Goal: Information Seeking & Learning: Learn about a topic

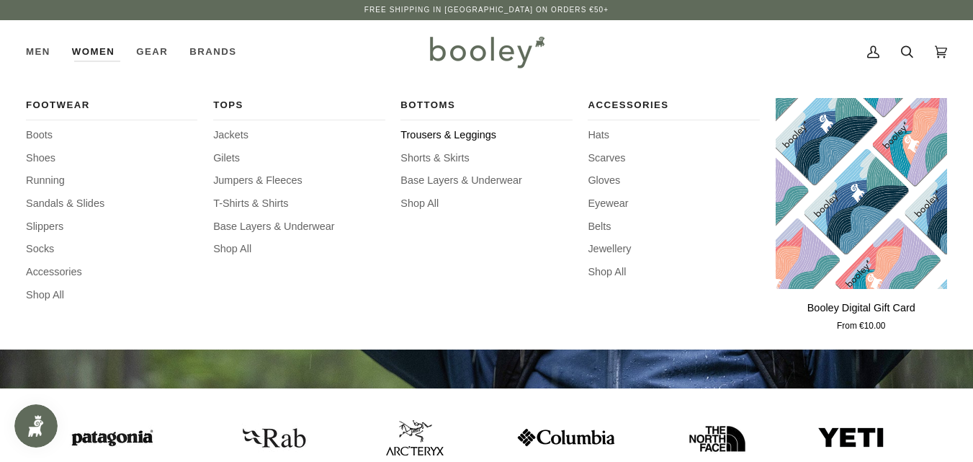
click at [441, 130] on span "Trousers & Leggings" at bounding box center [485, 135] width 171 height 16
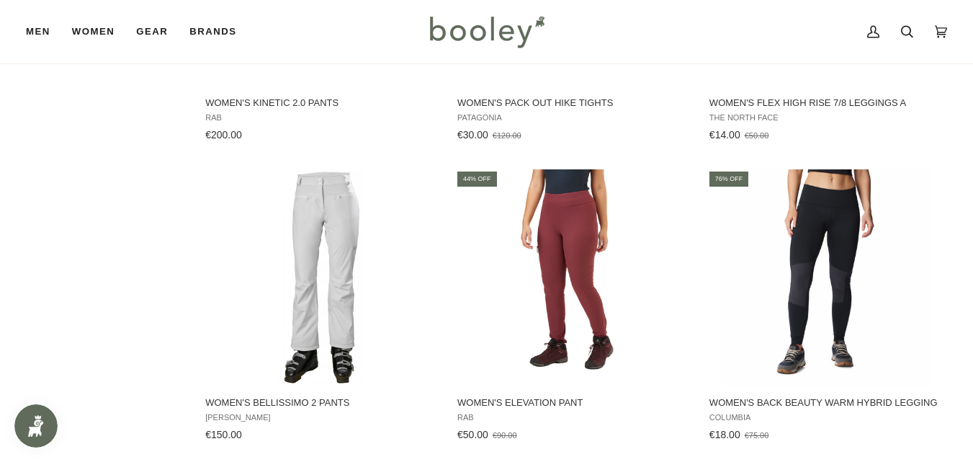
scroll to position [1290, 0]
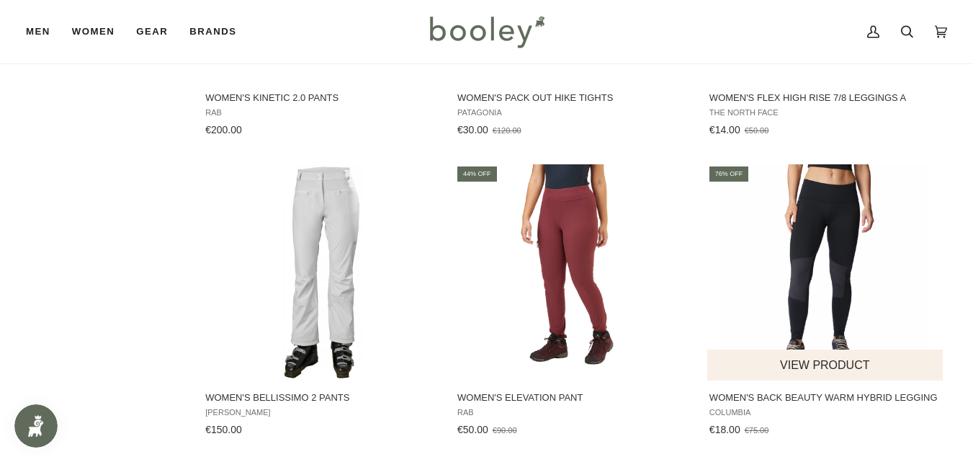
click at [839, 243] on img "Women's Back Beauty Warm Hybrid Legging" at bounding box center [825, 272] width 216 height 216
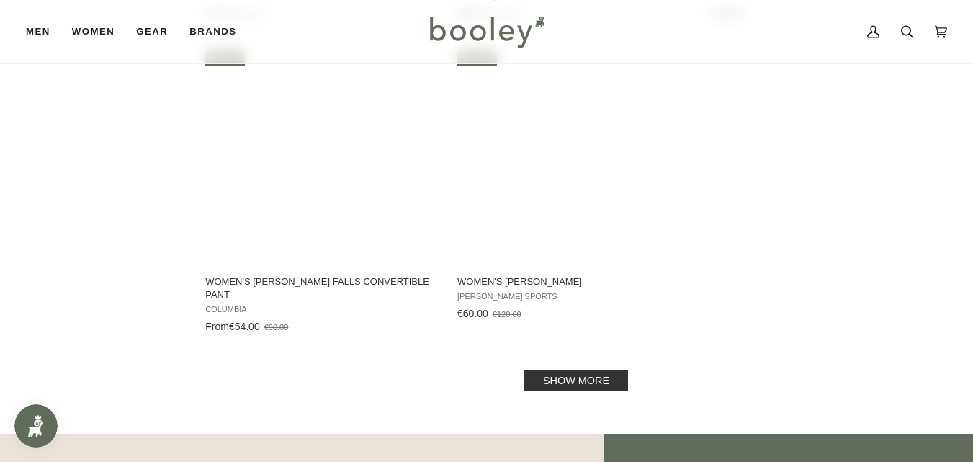
scroll to position [2029, 0]
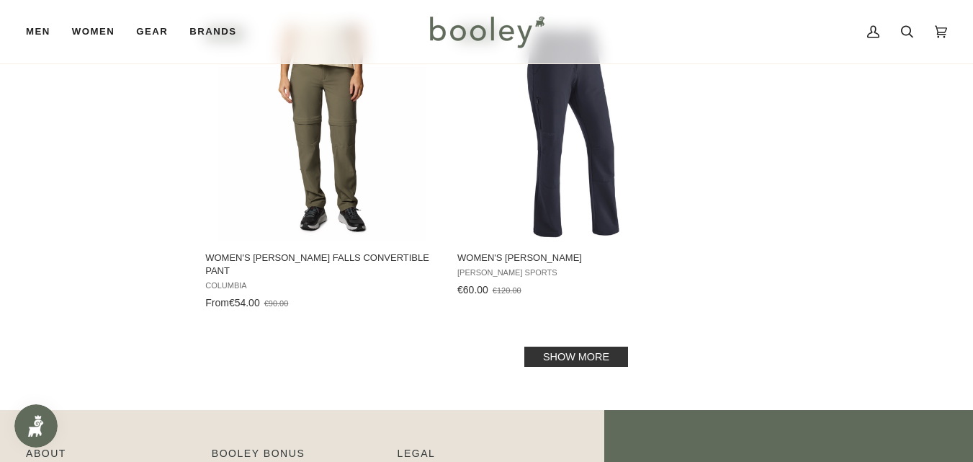
click at [537, 346] on link "Show more" at bounding box center [576, 356] width 104 height 20
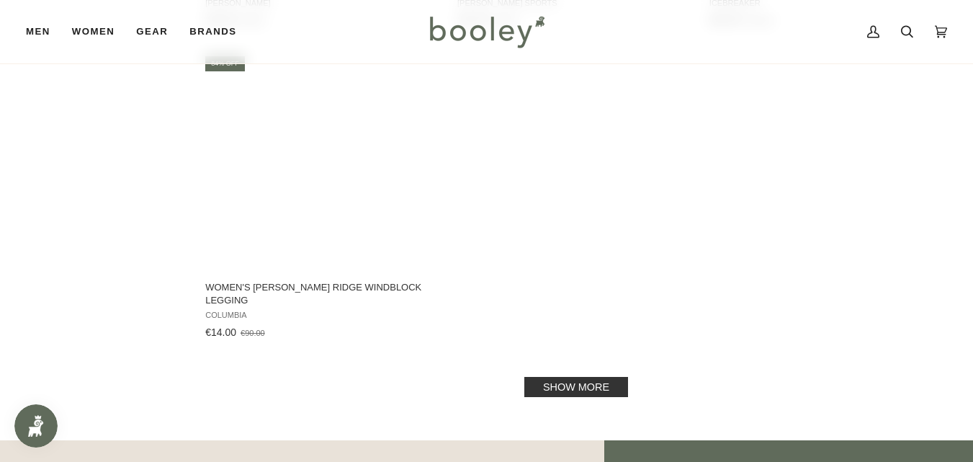
scroll to position [4161, 0]
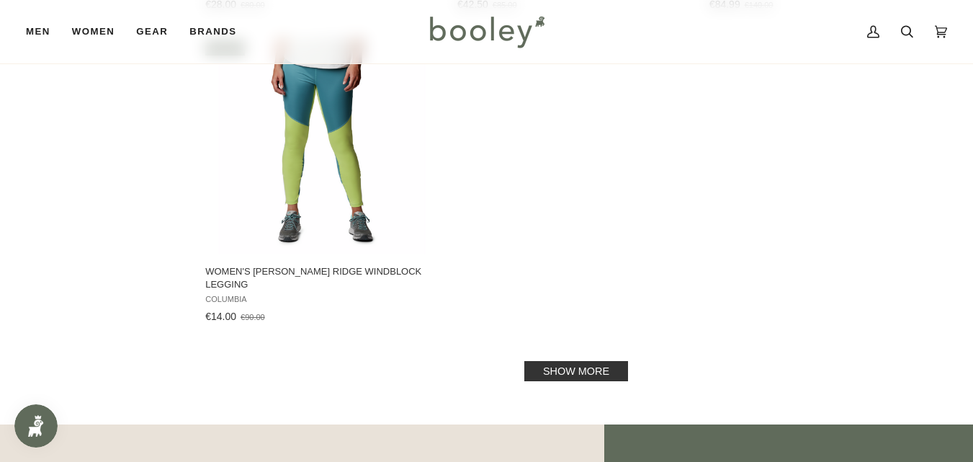
click at [544, 361] on link "Show more" at bounding box center [576, 371] width 104 height 20
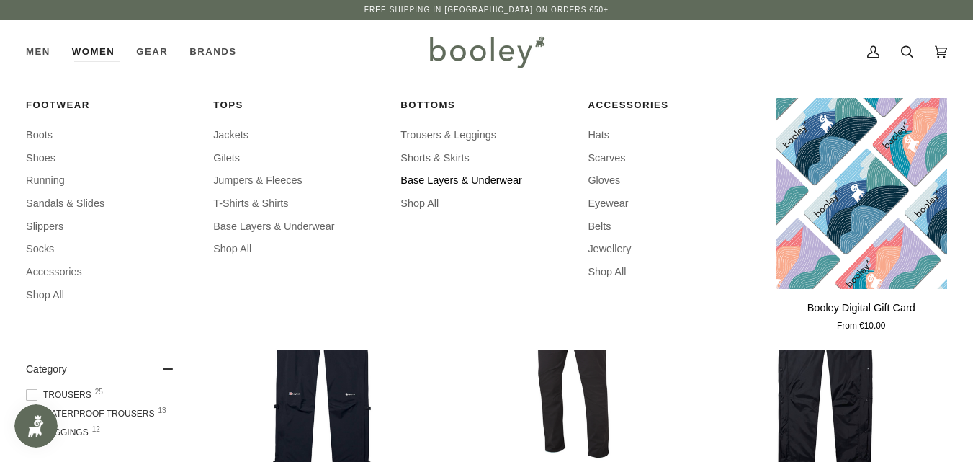
click at [425, 176] on span "Base Layers & Underwear" at bounding box center [485, 181] width 171 height 16
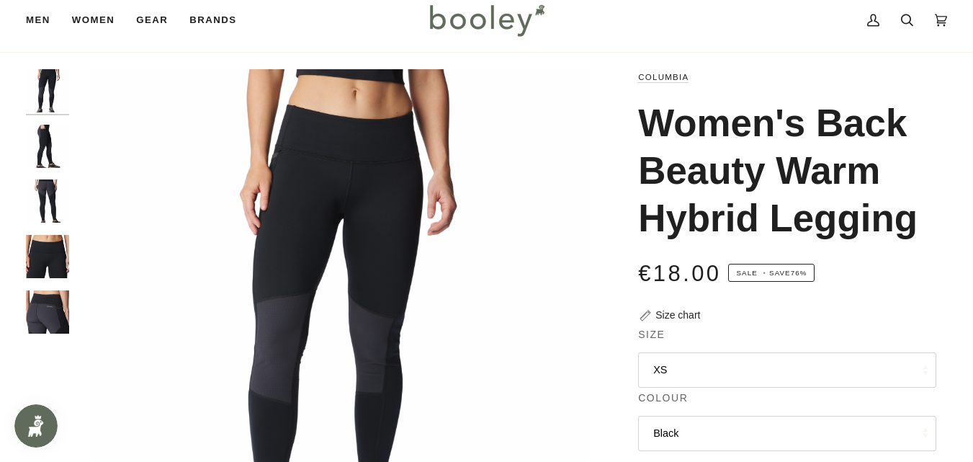
scroll to position [6, 0]
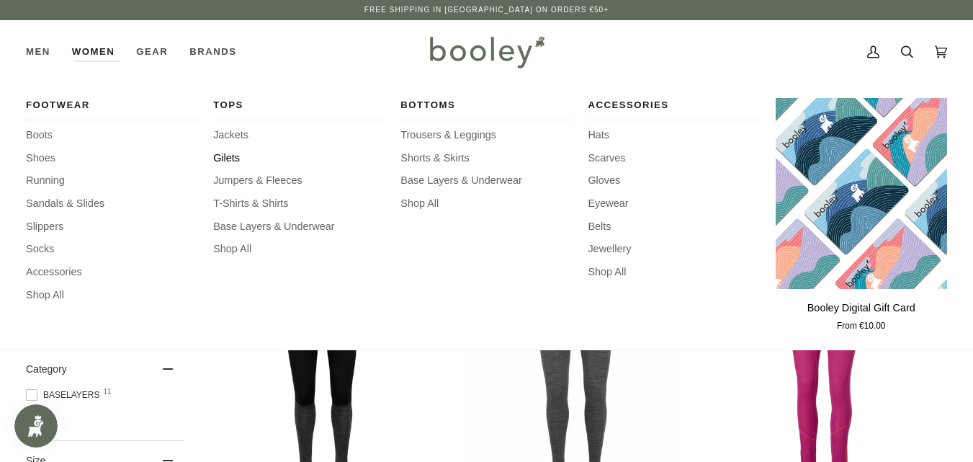
click at [228, 151] on span "Gilets" at bounding box center [298, 159] width 171 height 16
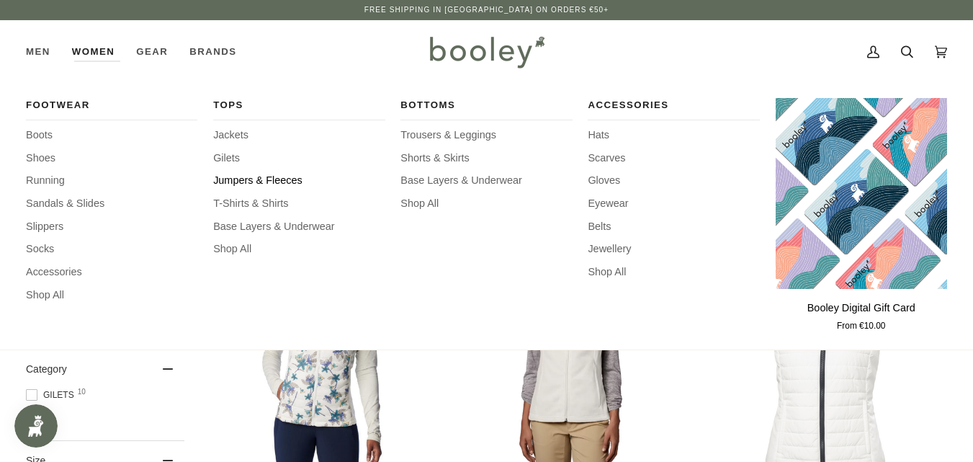
click at [241, 174] on span "Jumpers & Fleeces" at bounding box center [298, 181] width 171 height 16
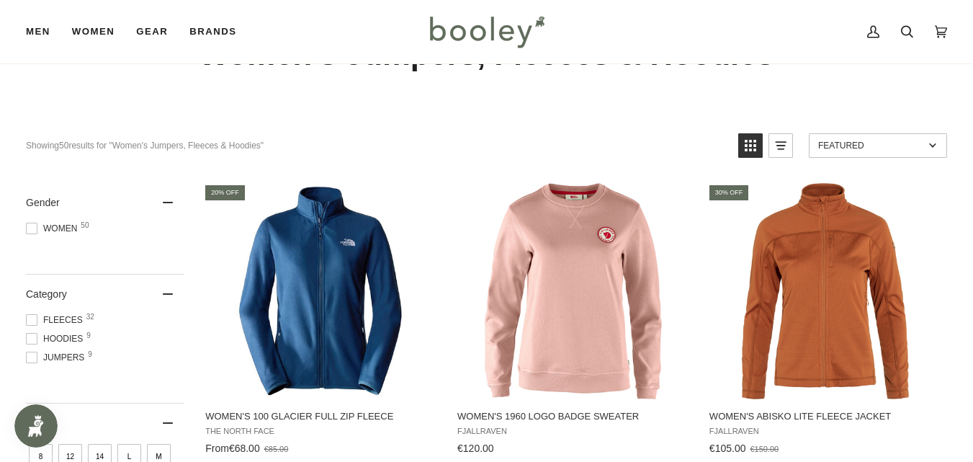
scroll to position [94, 0]
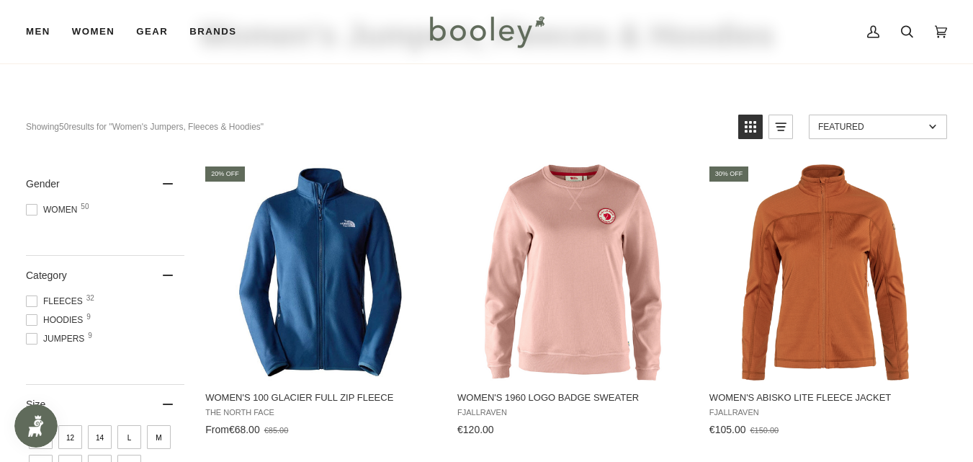
click at [32, 301] on span at bounding box center [32, 301] width 12 height 12
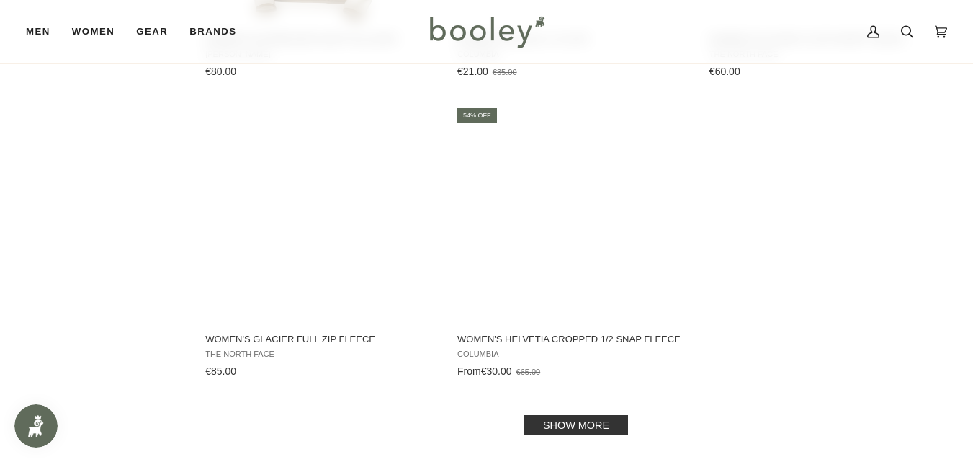
scroll to position [2000, 0]
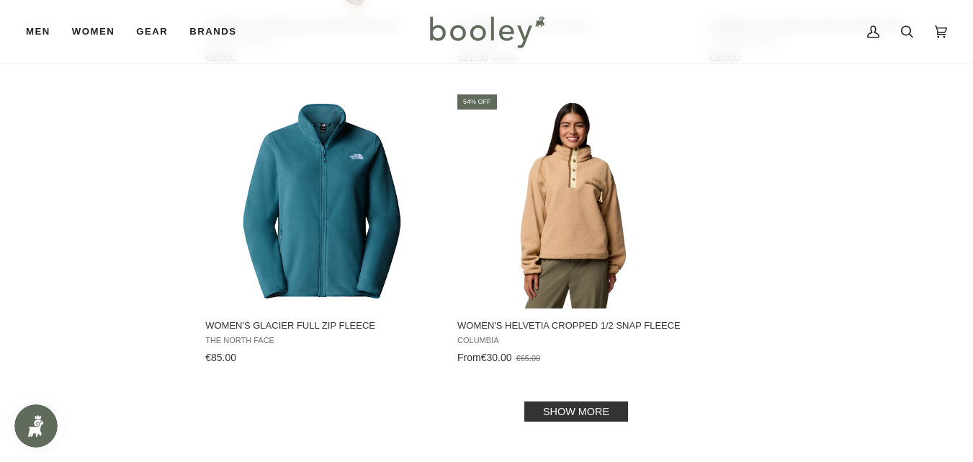
click at [588, 401] on link "Show more" at bounding box center [576, 411] width 104 height 20
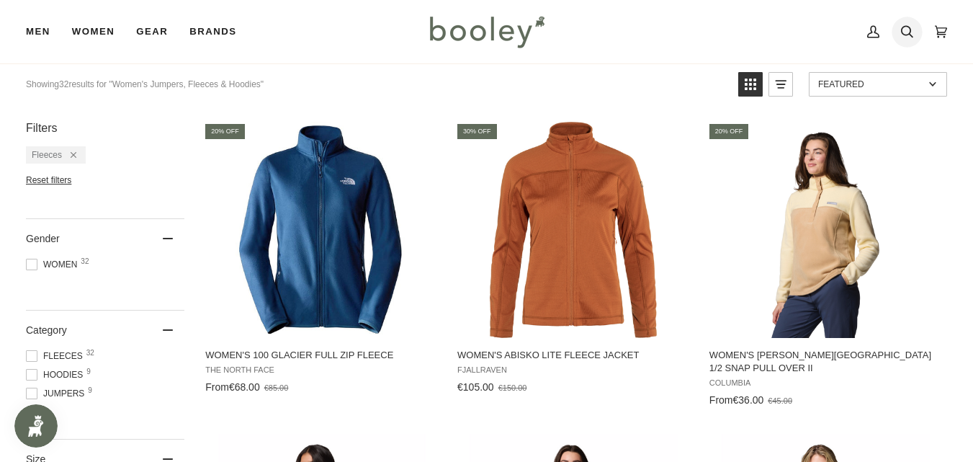
scroll to position [22, 0]
